Goal: Transaction & Acquisition: Purchase product/service

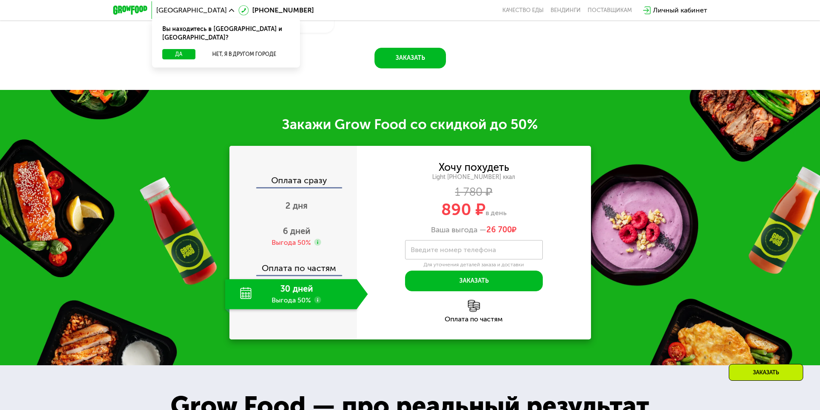
scroll to position [1162, 0]
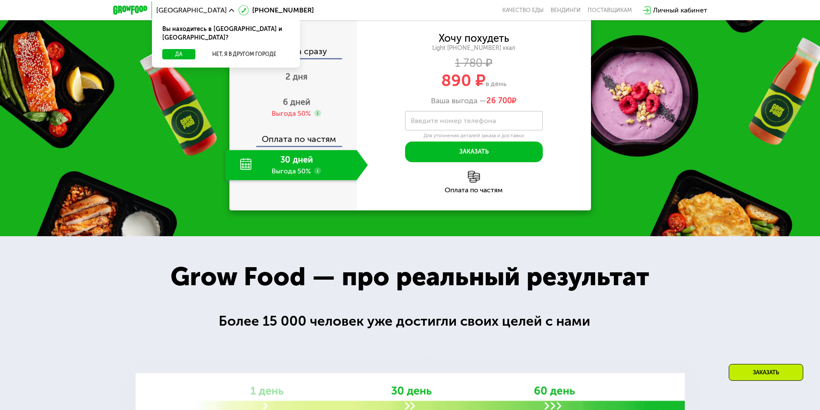
click at [285, 180] on div "30 дней Выгода 50%" at bounding box center [291, 165] width 132 height 30
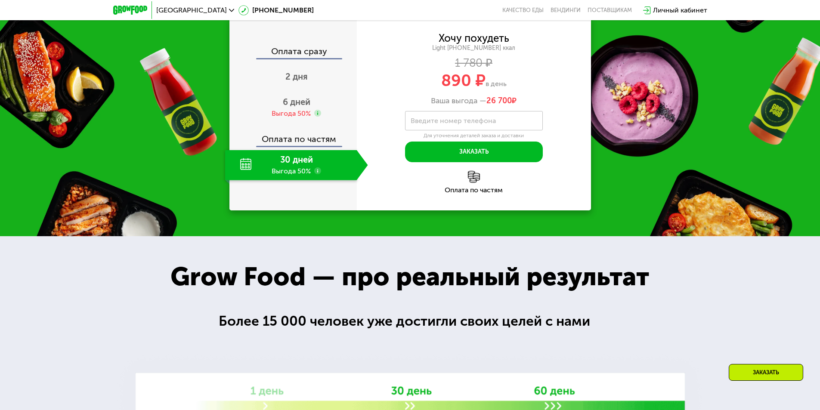
click at [241, 180] on div "30 дней Выгода 50%" at bounding box center [291, 165] width 132 height 30
click at [503, 162] on button "Заказать" at bounding box center [474, 152] width 138 height 21
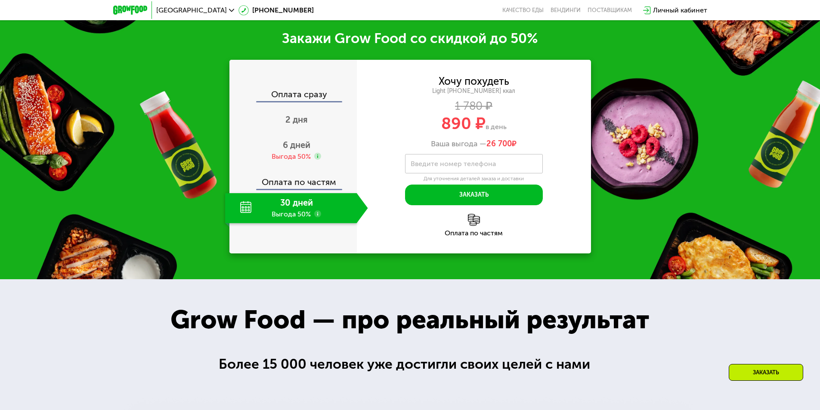
click at [302, 223] on div "30 дней Выгода 50%" at bounding box center [291, 208] width 132 height 30
click at [237, 223] on div "30 дней Выгода 50%" at bounding box center [291, 208] width 132 height 30
drag, startPoint x: 246, startPoint y: 289, endPoint x: 290, endPoint y: 216, distance: 85.8
click at [247, 223] on div "30 дней Выгода 50%" at bounding box center [291, 208] width 132 height 30
click at [302, 125] on span "2 дня" at bounding box center [296, 119] width 22 height 10
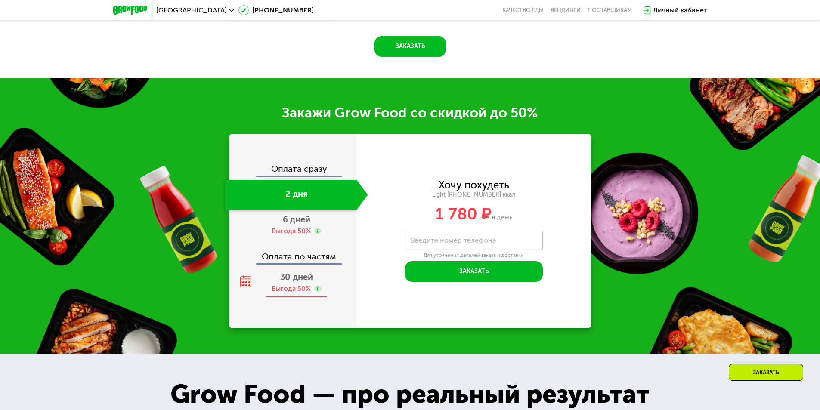
click at [297, 281] on span "30 дней" at bounding box center [296, 277] width 33 height 10
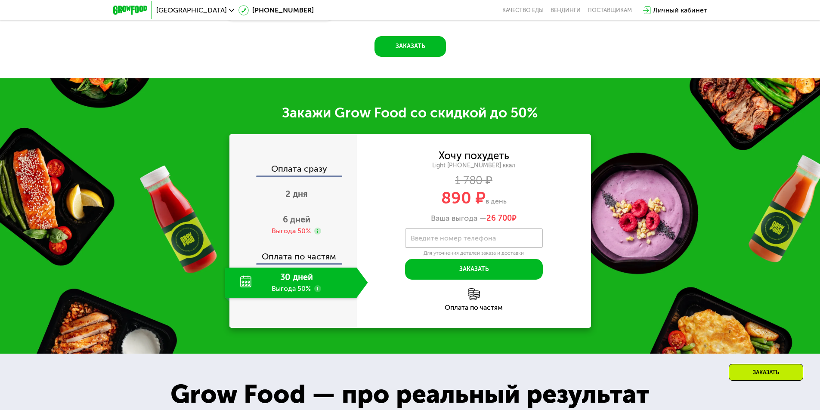
click at [471, 304] on div "Оплата по частям" at bounding box center [474, 299] width 234 height 23
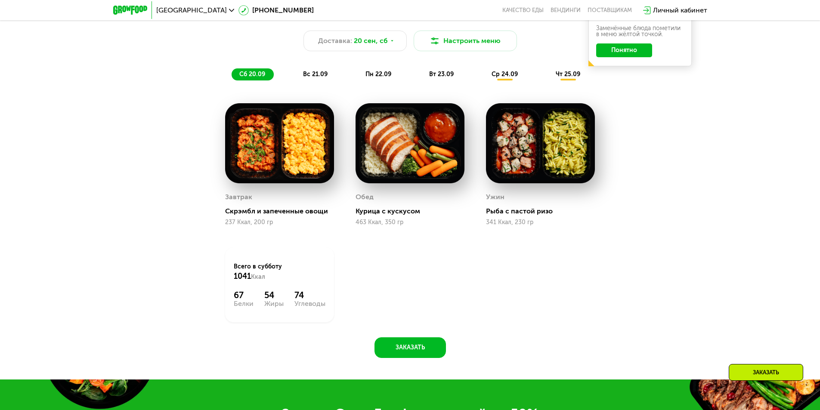
scroll to position [947, 0]
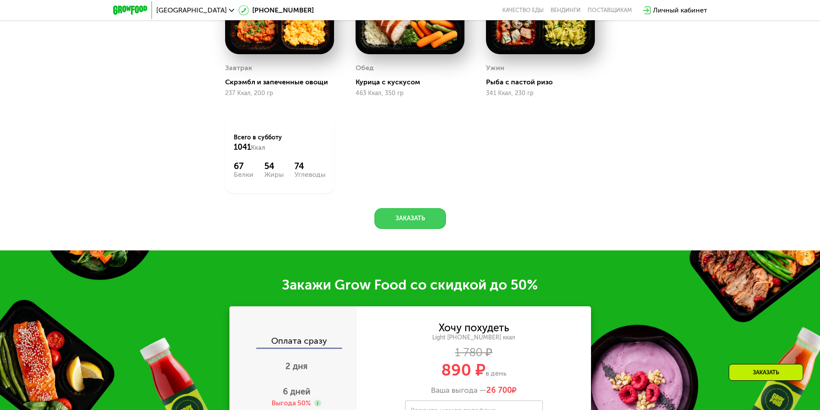
click at [396, 224] on button "Заказать" at bounding box center [409, 218] width 71 height 21
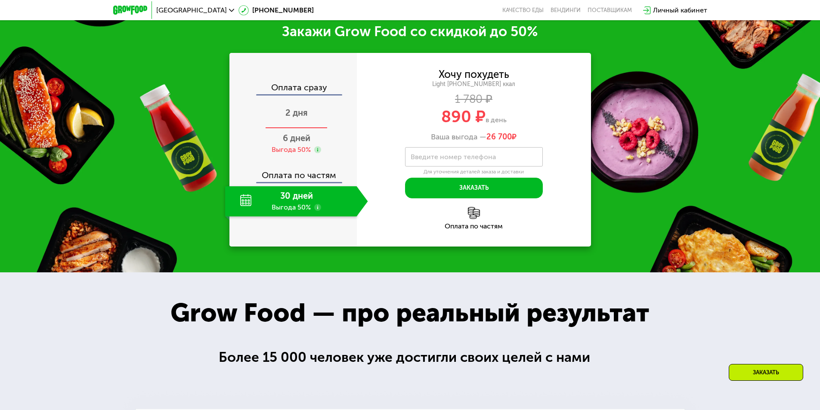
click at [287, 112] on span "2 дня" at bounding box center [296, 113] width 22 height 10
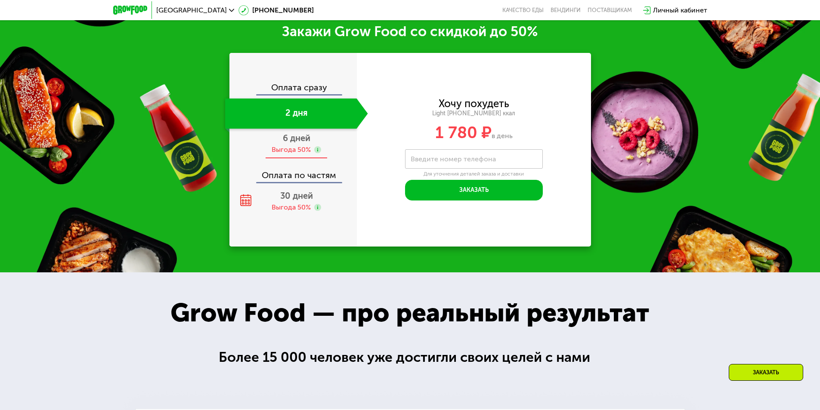
click at [300, 143] on span "6 дней" at bounding box center [297, 138] width 28 height 10
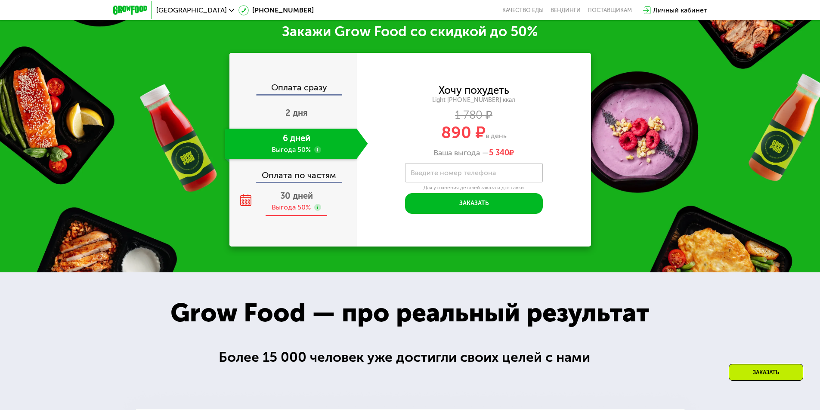
click at [296, 197] on span "30 дней" at bounding box center [296, 196] width 33 height 10
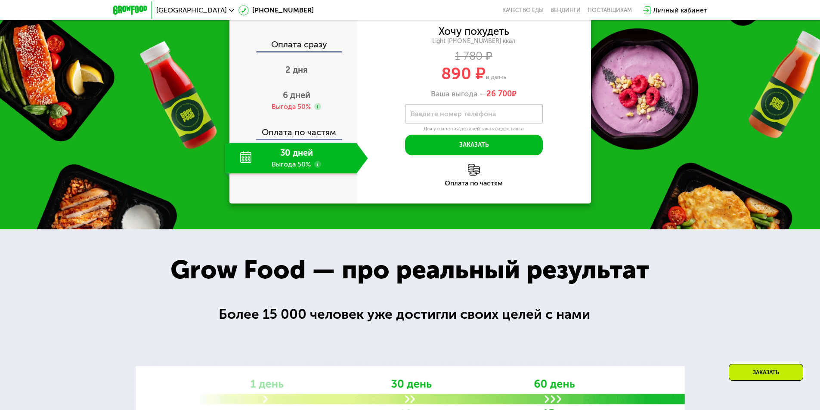
scroll to position [1114, 0]
